Goal: Information Seeking & Learning: Understand process/instructions

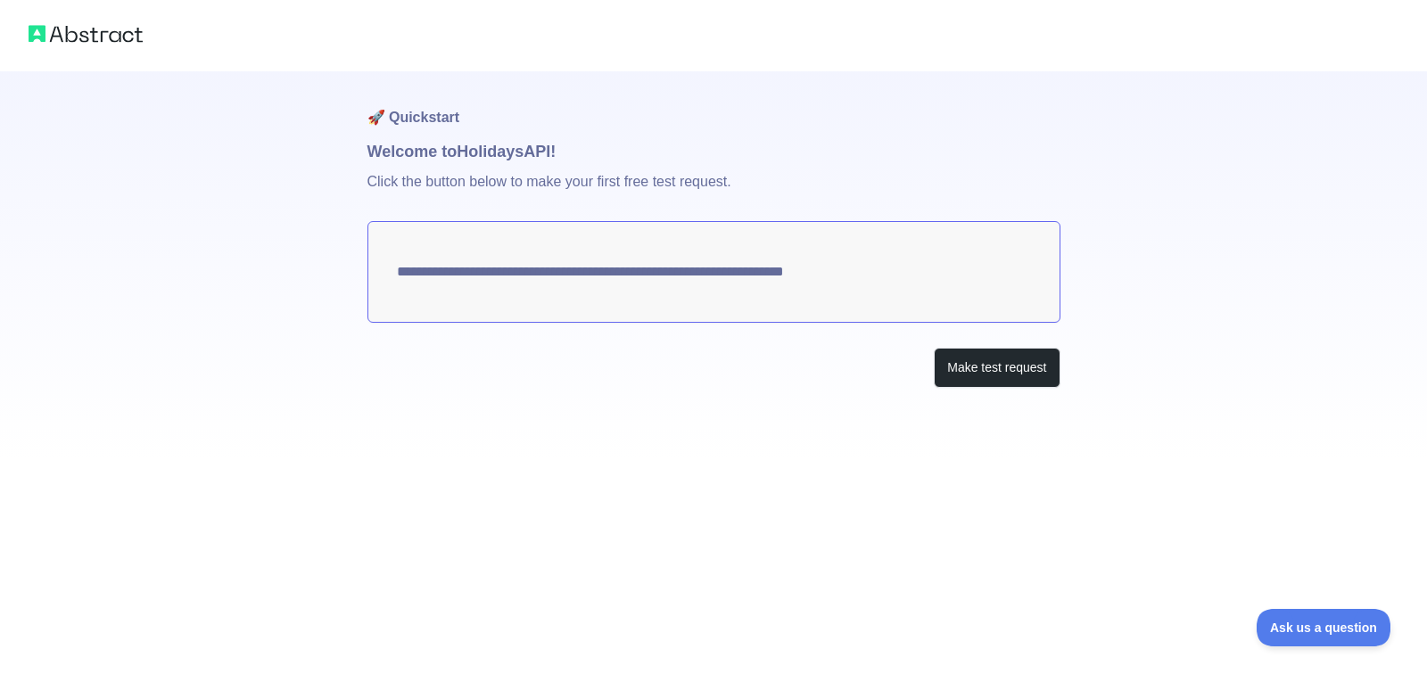
click at [568, 285] on textarea "**********" at bounding box center [713, 272] width 693 height 102
click at [1007, 365] on button "Make test request" at bounding box center [997, 368] width 126 height 40
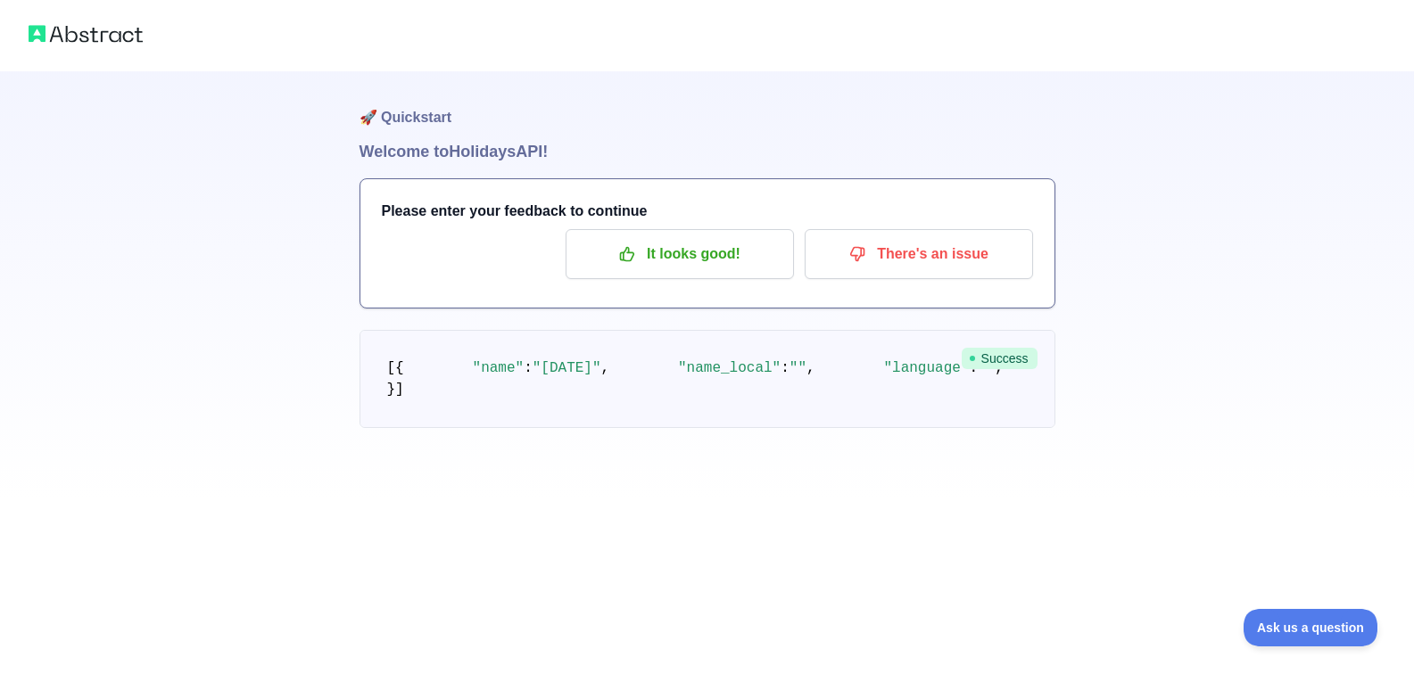
scroll to position [117, 0]
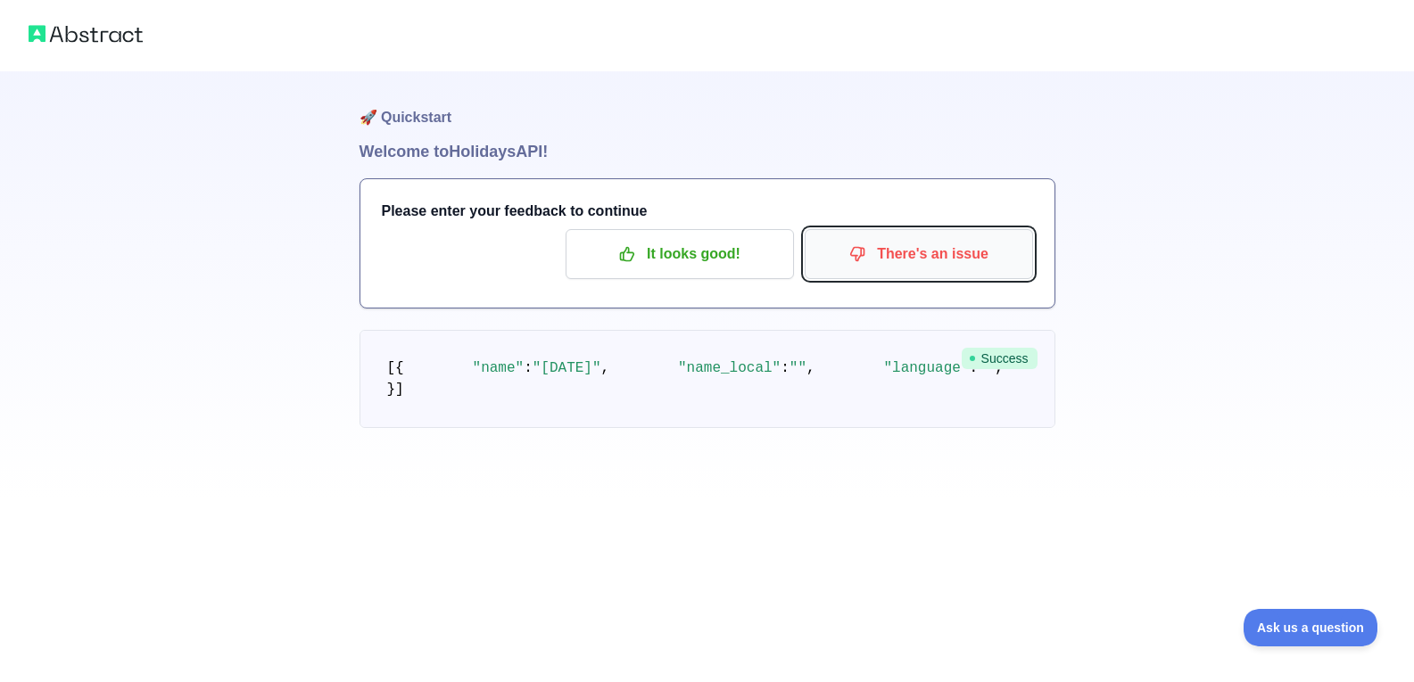
click at [921, 243] on p "There's an issue" at bounding box center [919, 254] width 202 height 30
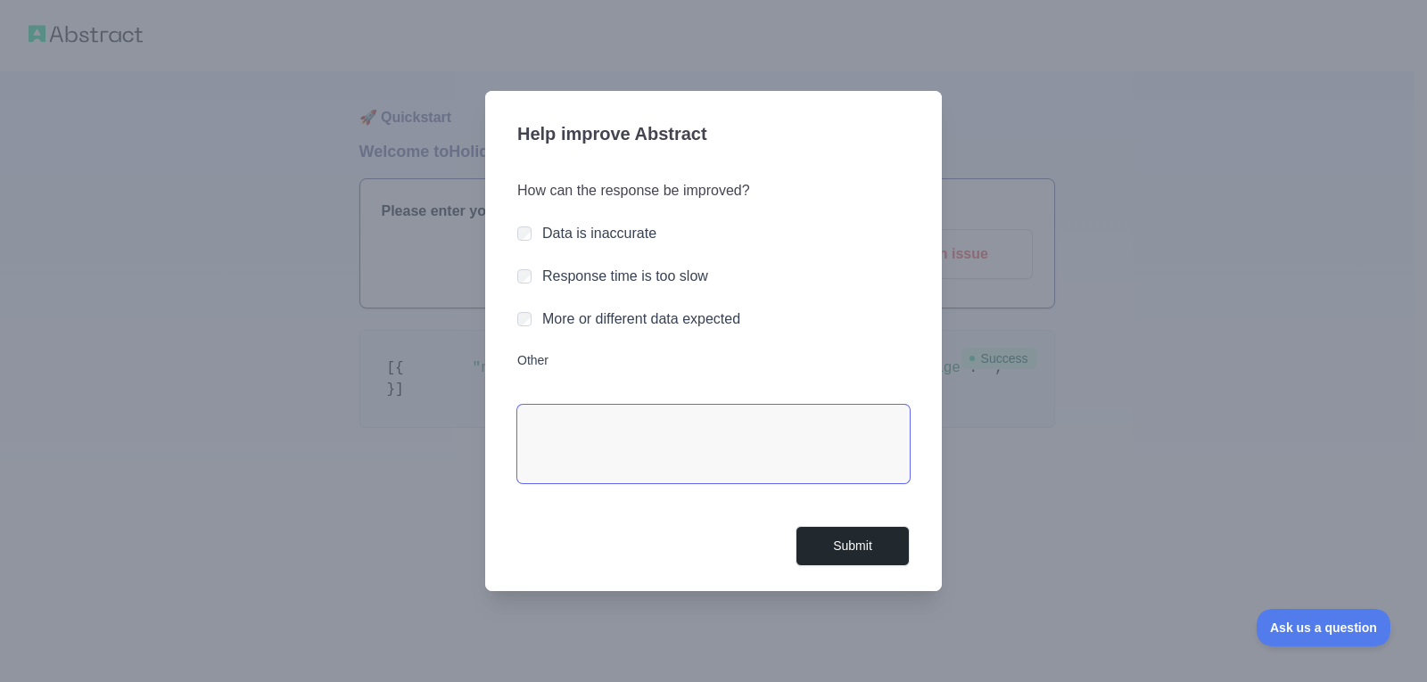
click at [739, 420] on textarea "Other" at bounding box center [713, 444] width 392 height 78
type textarea "**********"
click at [840, 540] on button "Submit" at bounding box center [852, 546] width 114 height 40
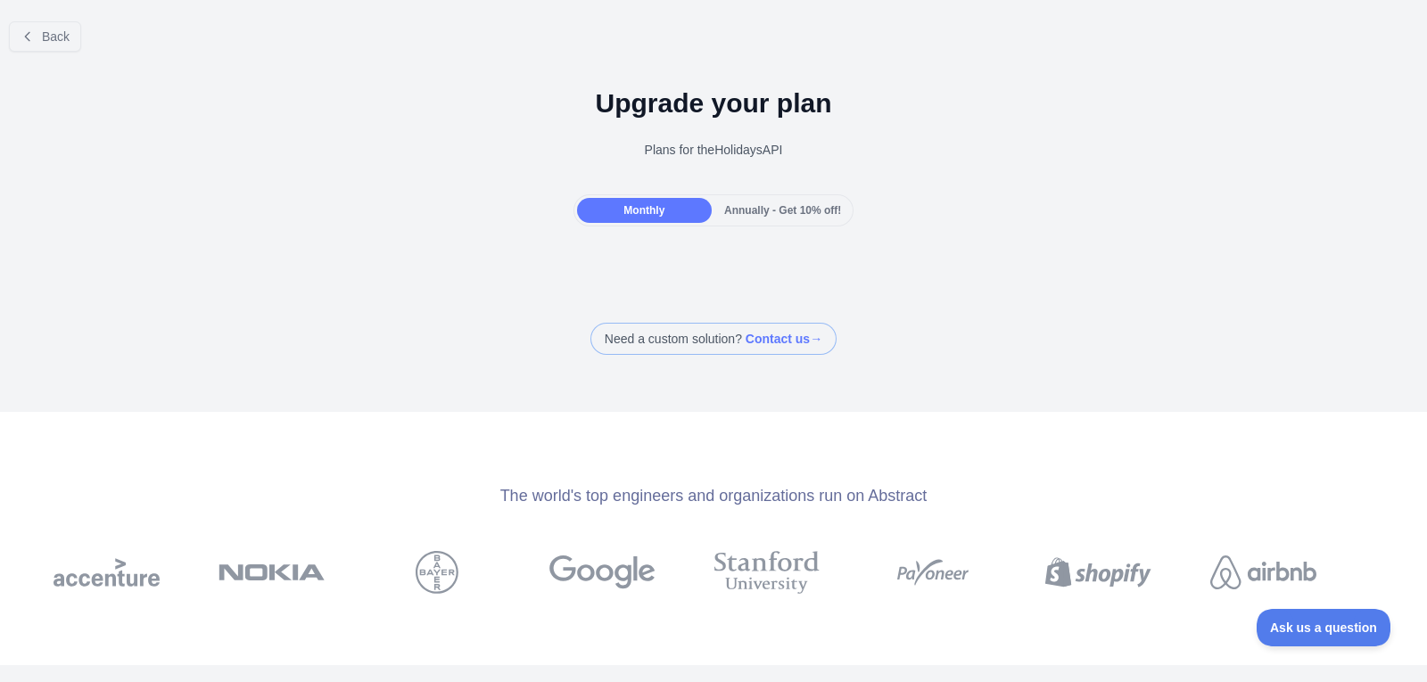
scroll to position [89, 0]
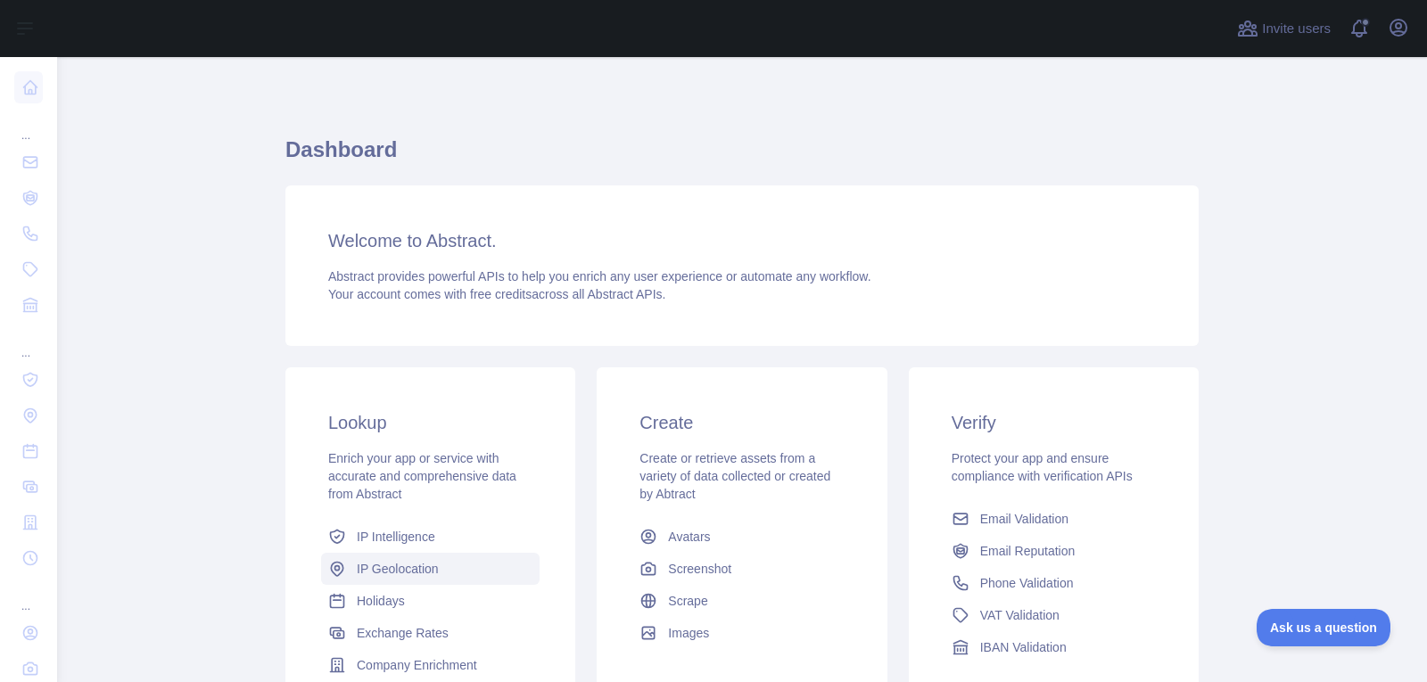
scroll to position [89, 0]
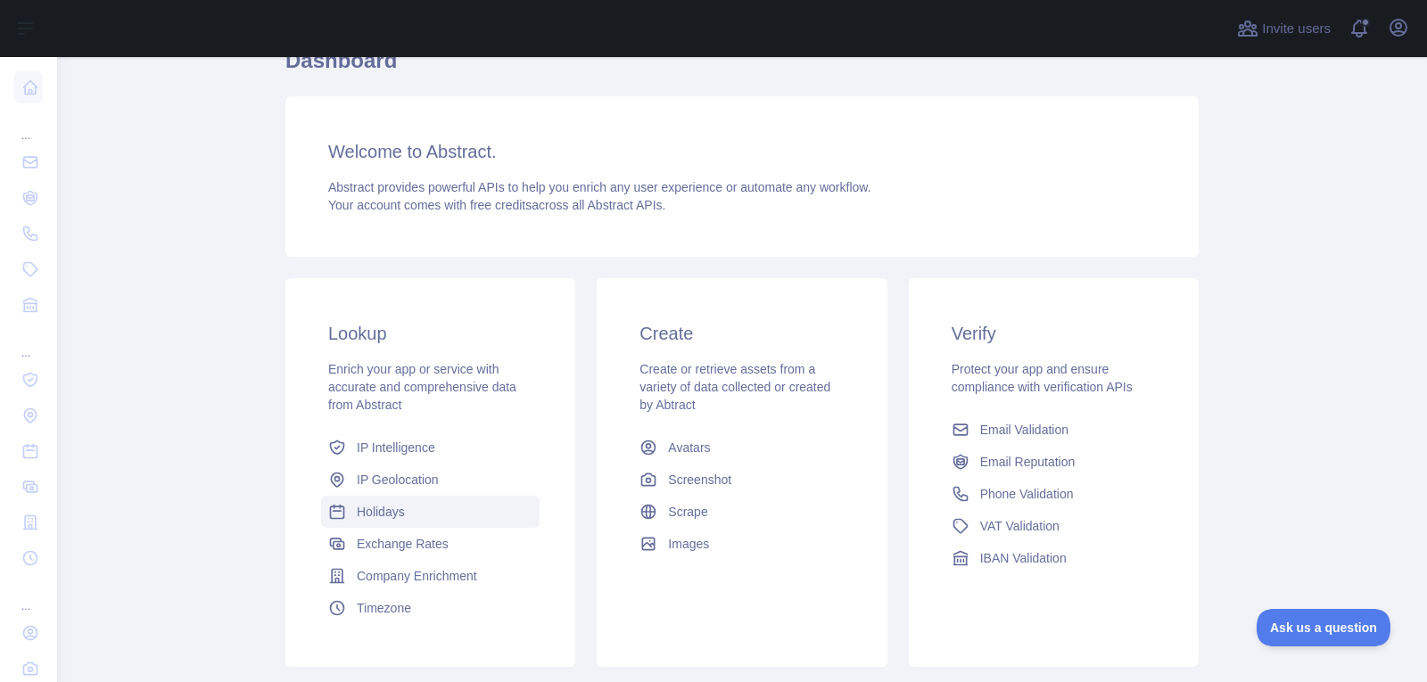
click at [397, 518] on span "Holidays" at bounding box center [381, 512] width 48 height 18
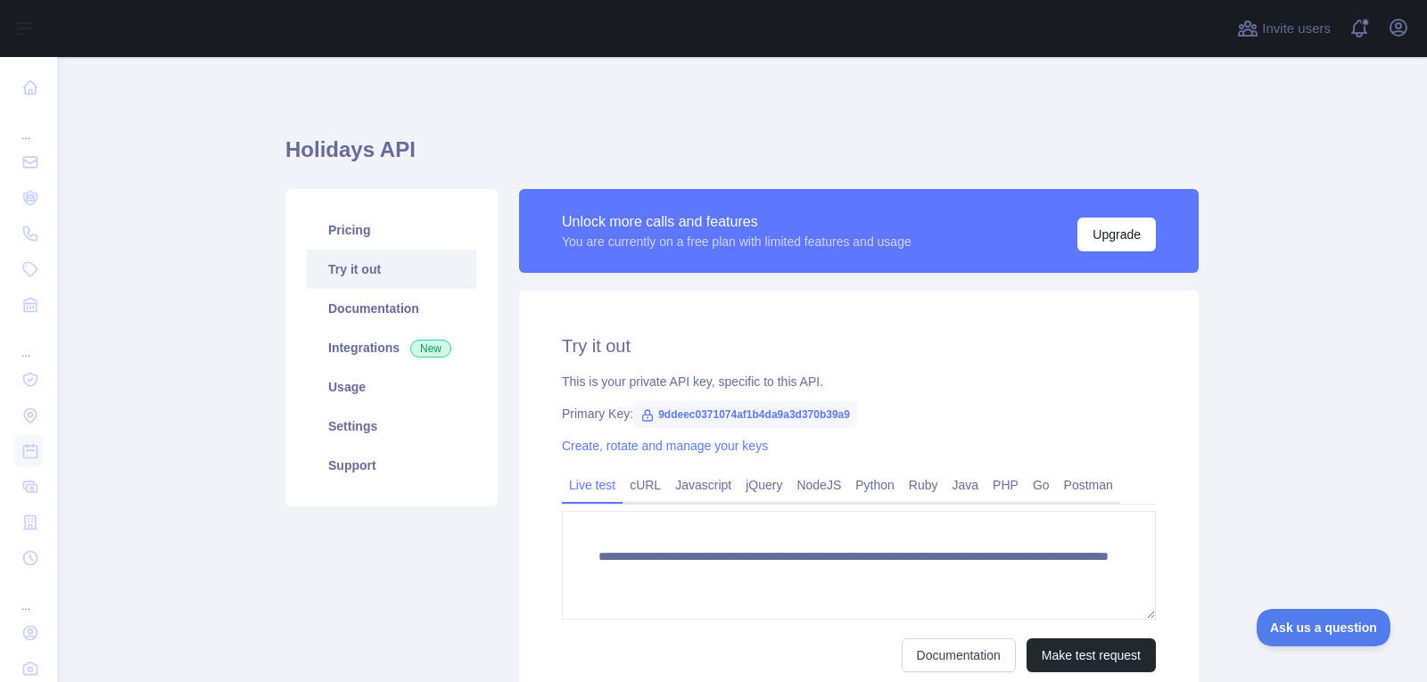
scroll to position [165, 0]
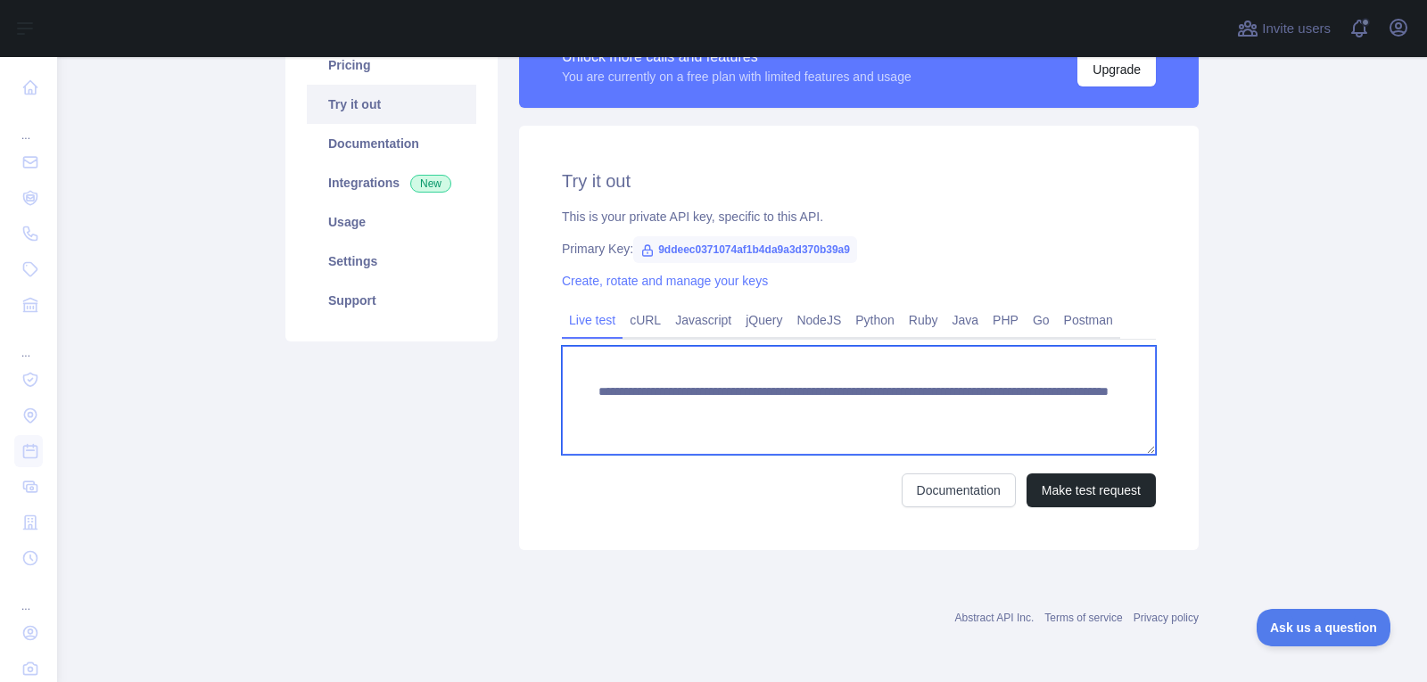
click at [686, 432] on textarea "**********" at bounding box center [859, 400] width 594 height 109
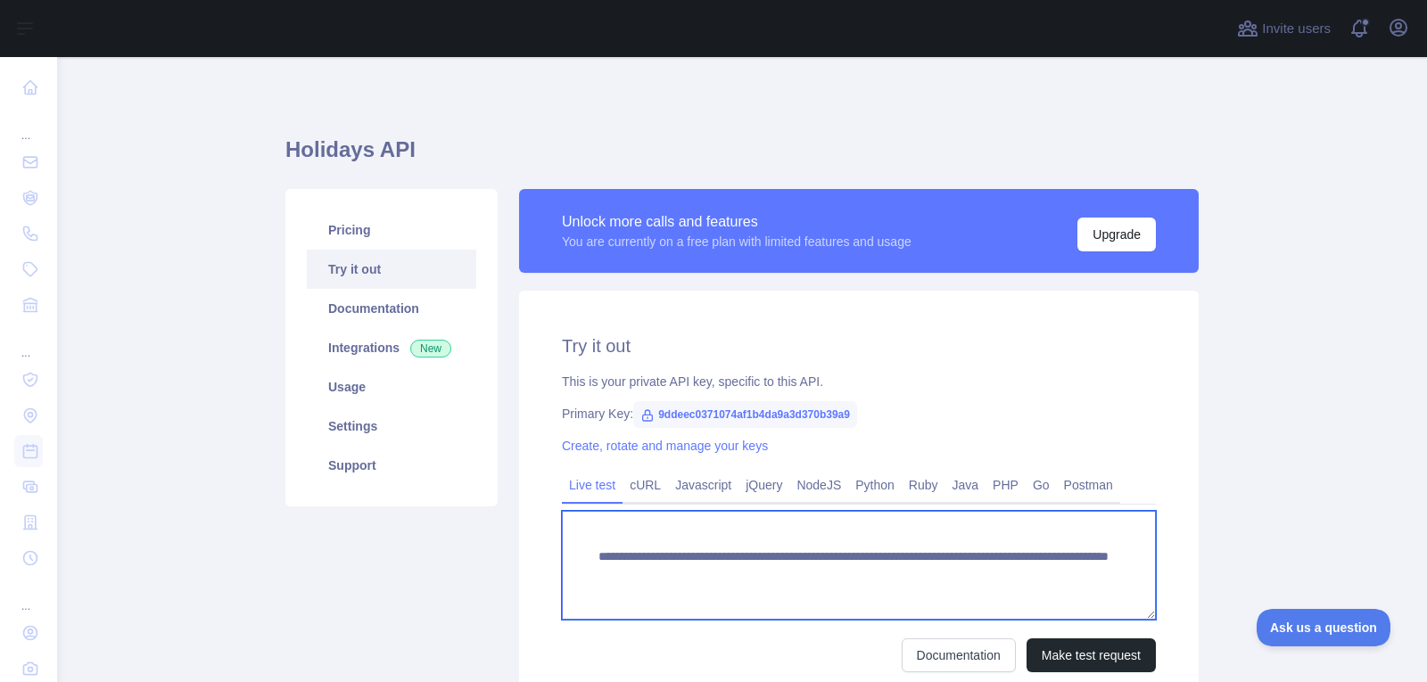
scroll to position [89, 0]
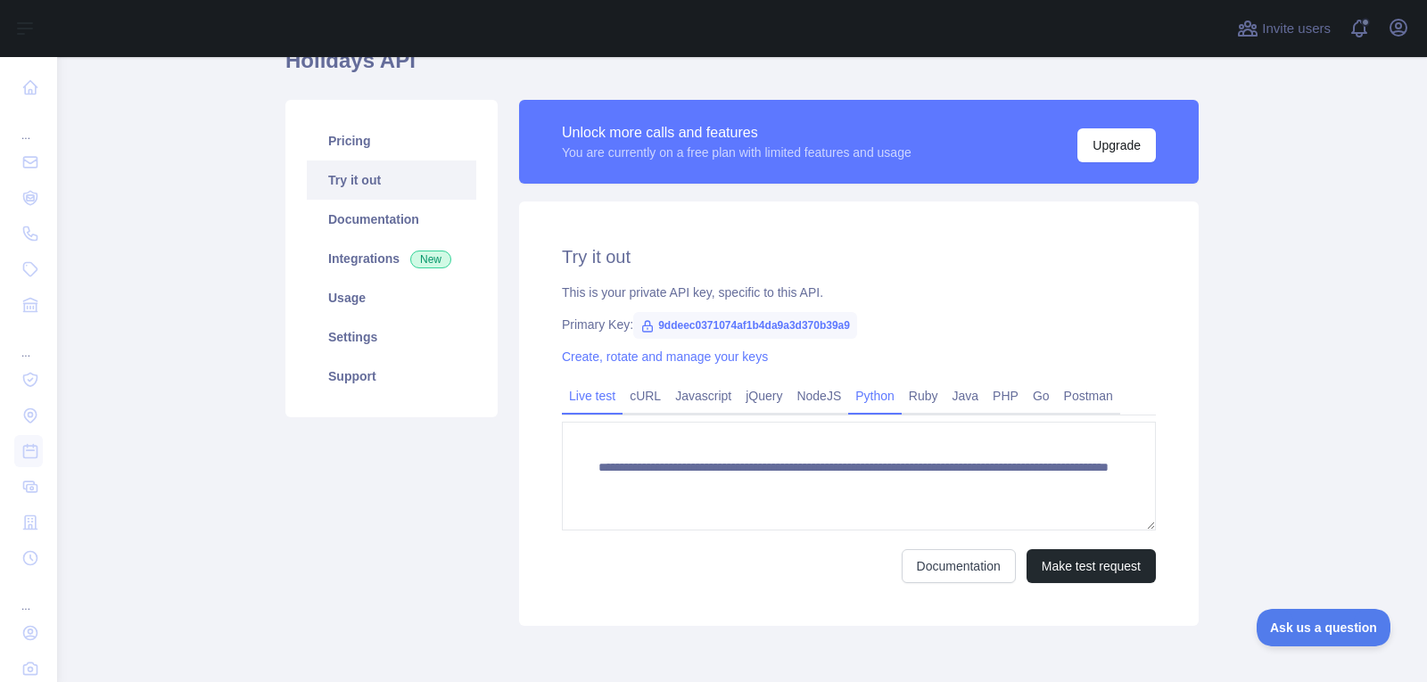
click at [848, 404] on link "Python" at bounding box center [875, 396] width 54 height 29
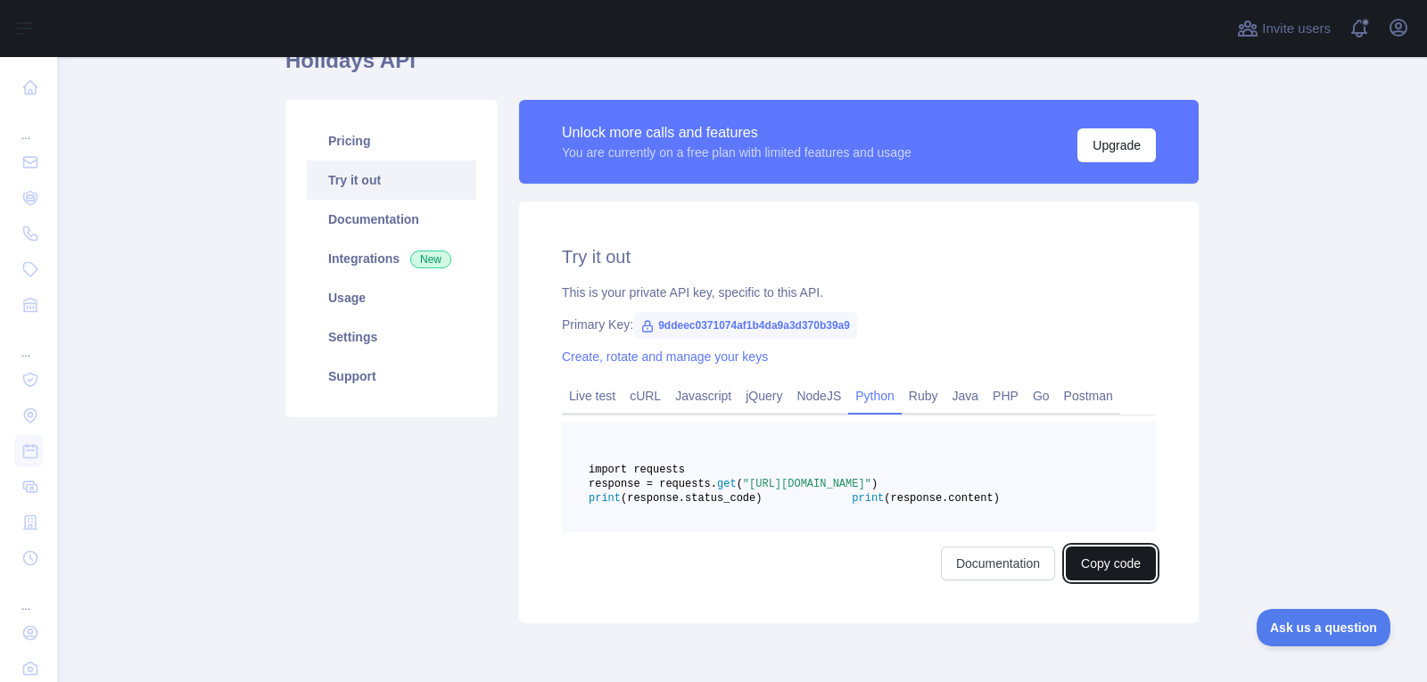
click at [1098, 581] on button "Copy code" at bounding box center [1111, 564] width 90 height 34
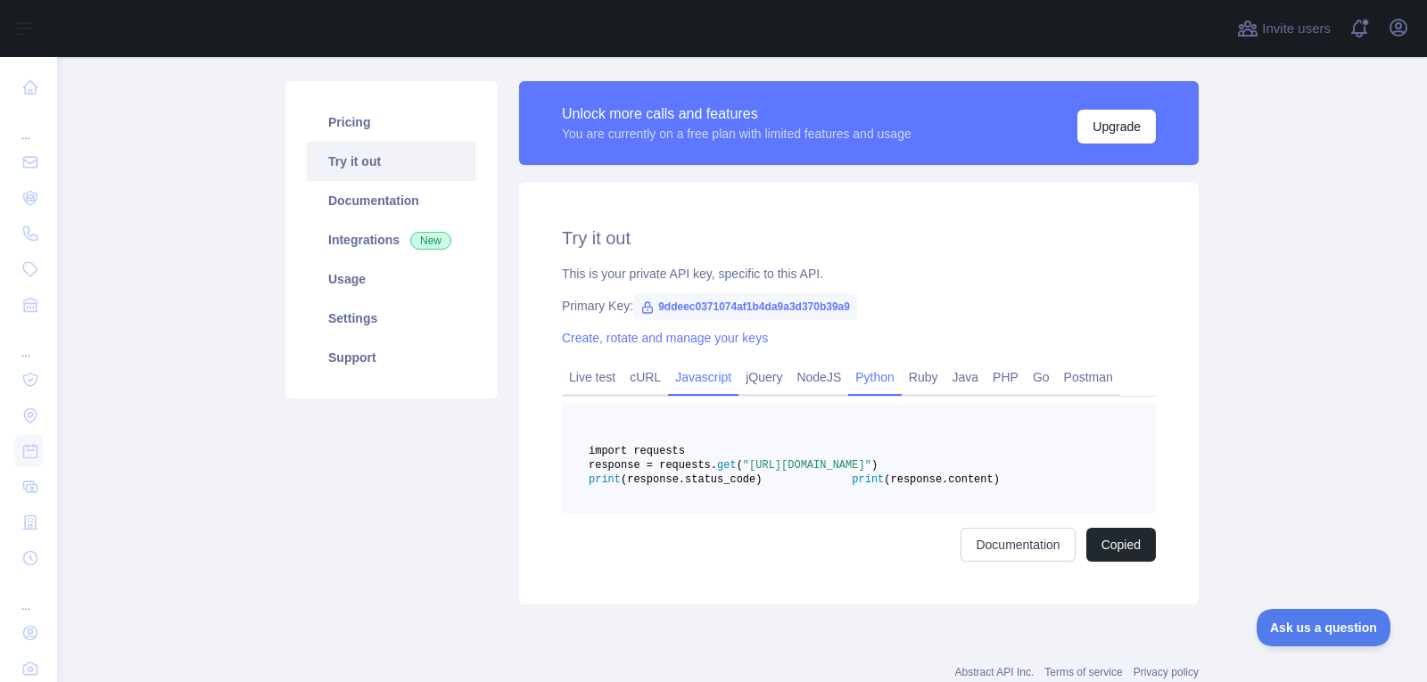
scroll to position [0, 0]
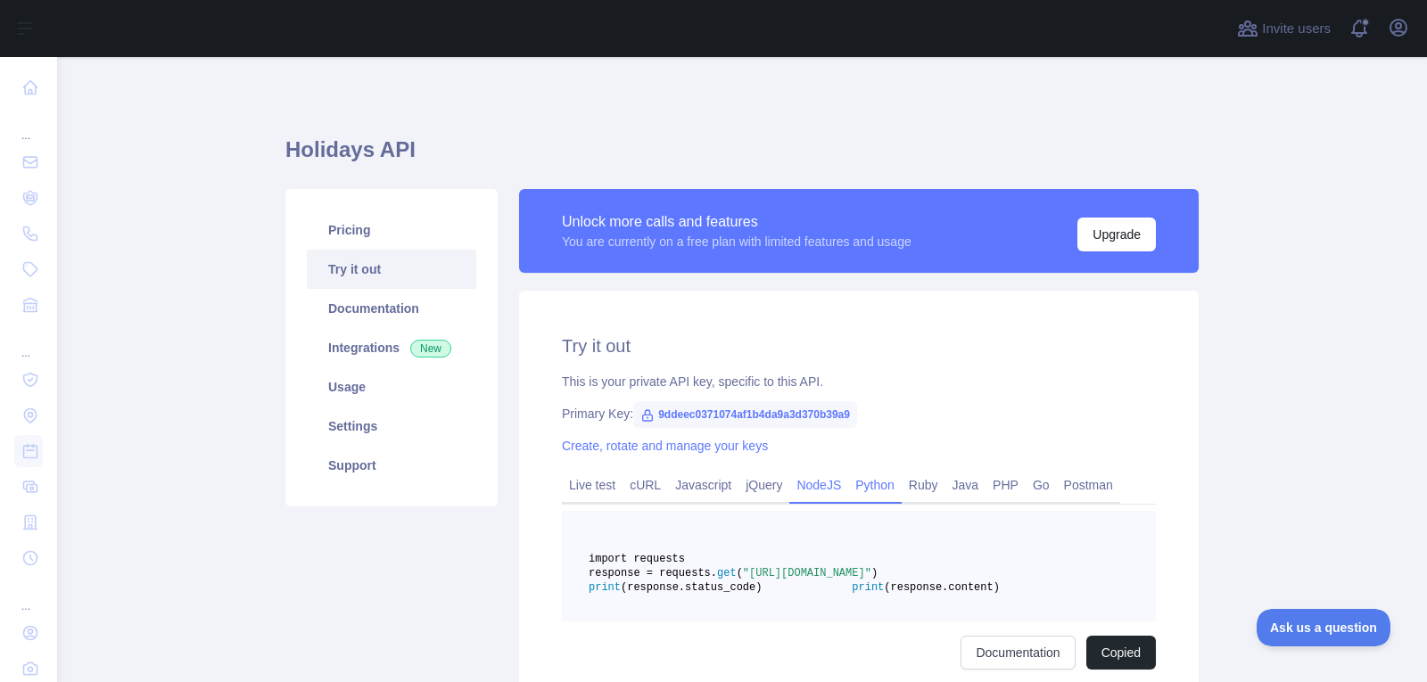
click at [815, 491] on link "NodeJS" at bounding box center [818, 485] width 59 height 29
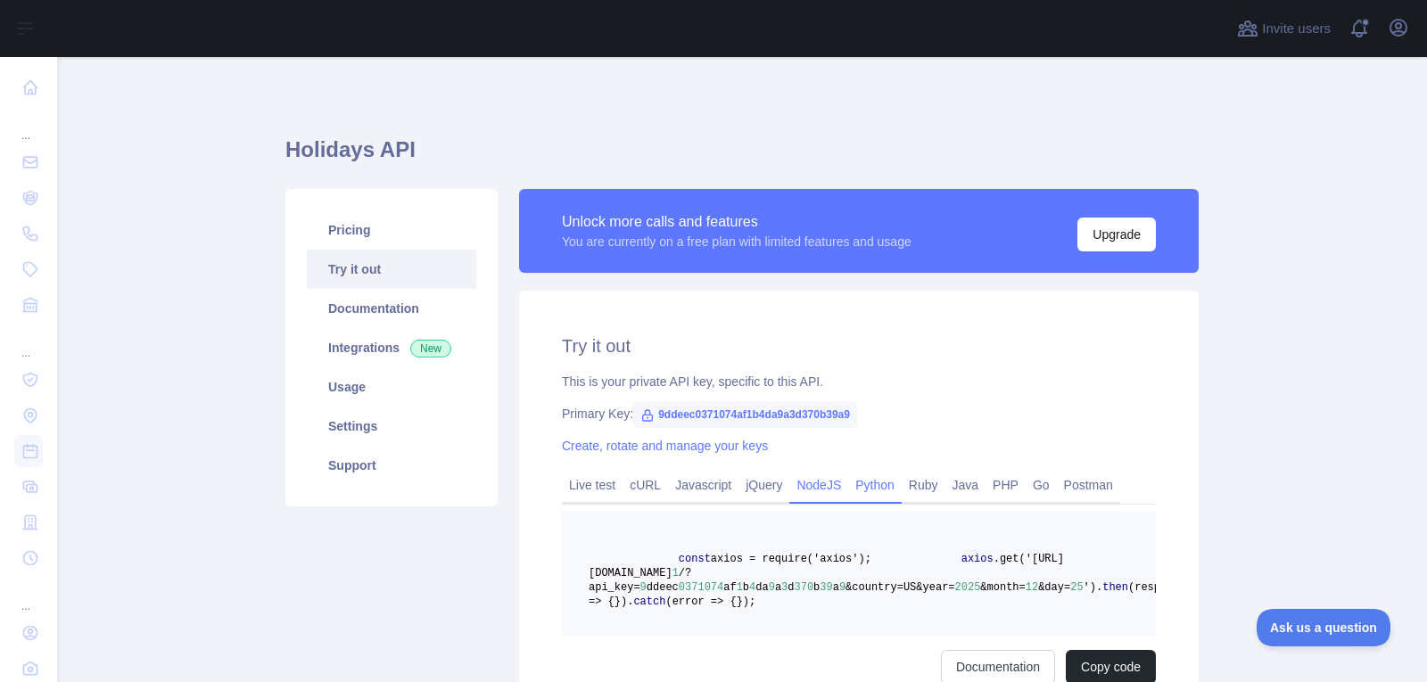
click at [848, 482] on link "Python" at bounding box center [875, 485] width 54 height 29
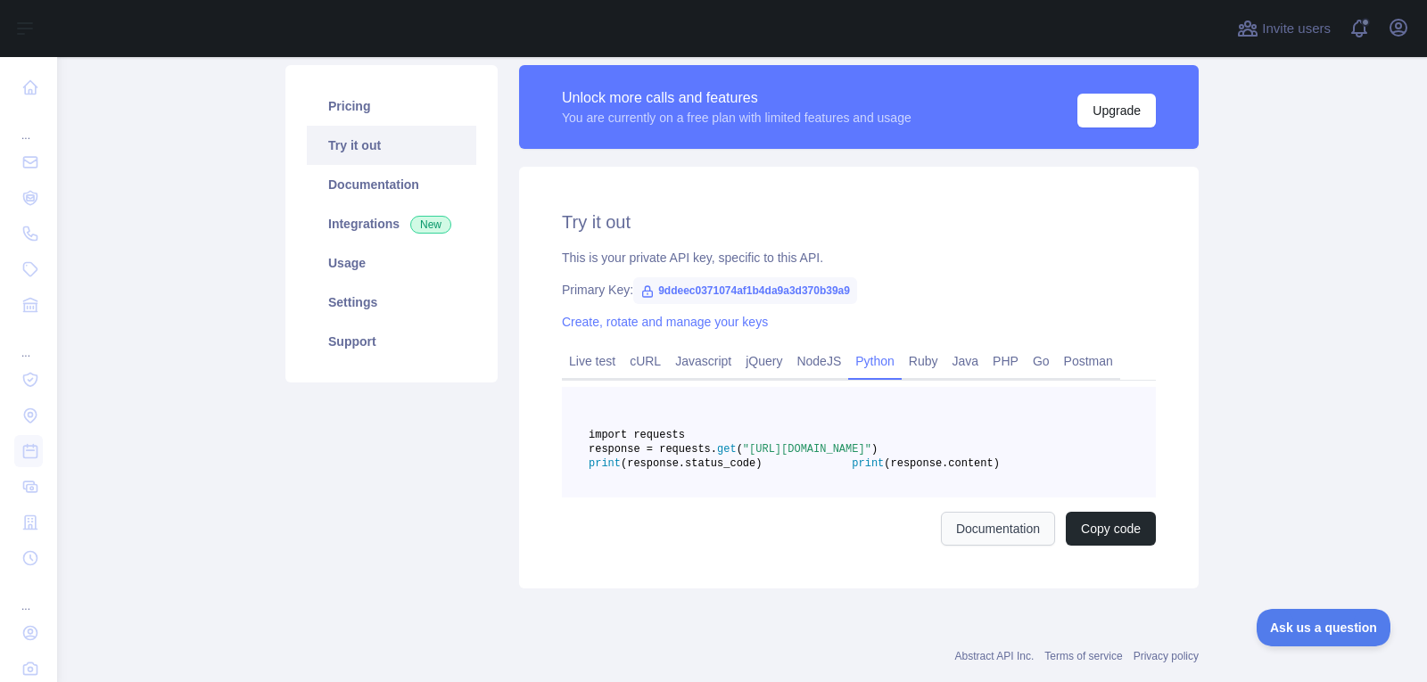
scroll to position [205, 0]
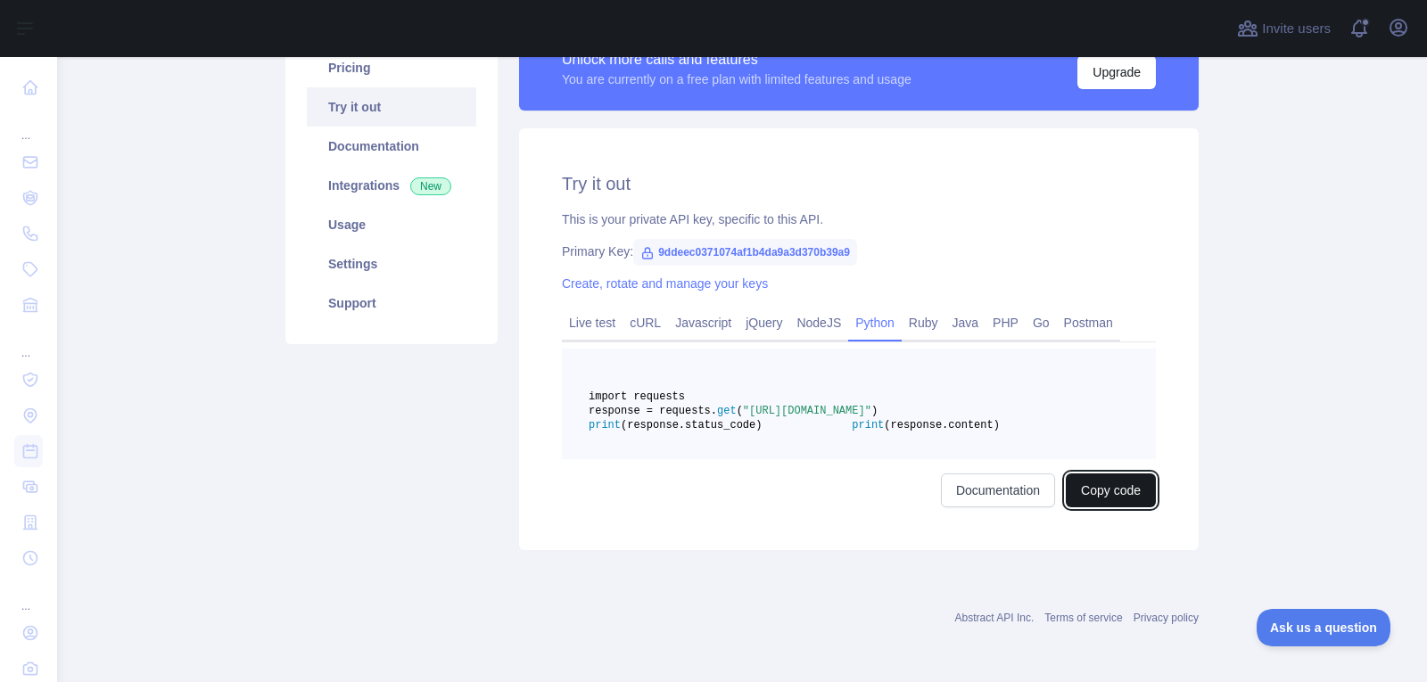
click at [1110, 480] on button "Copy code" at bounding box center [1111, 491] width 90 height 34
drag, startPoint x: 645, startPoint y: 218, endPoint x: 854, endPoint y: 208, distance: 209.8
click at [854, 243] on div "Primary Key: 9ddeec0371074af1b4da9a3d370b39a9" at bounding box center [859, 252] width 594 height 18
copy span "9ddeec0371074af1b4da9a3d370b39a9"
click at [1141, 495] on button "Copied" at bounding box center [1121, 491] width 70 height 34
